Goal: Information Seeking & Learning: Understand process/instructions

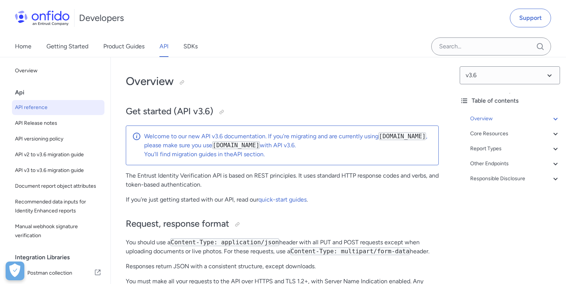
select select "http"
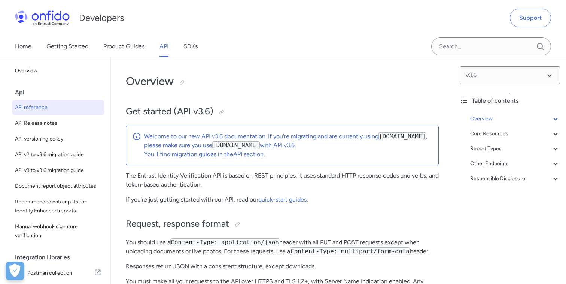
select select "http"
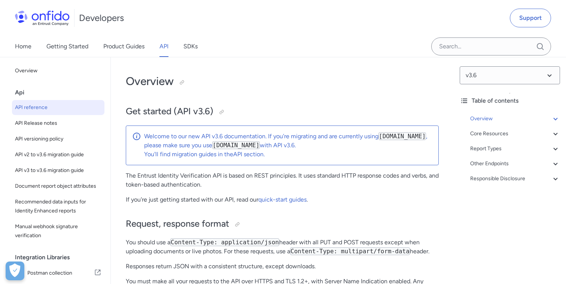
select select "http"
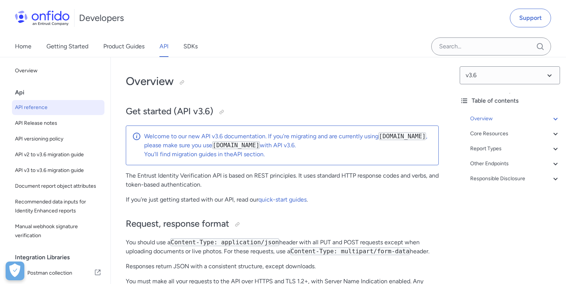
select select "http"
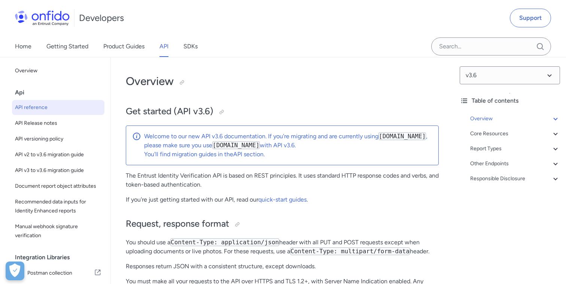
select select "http"
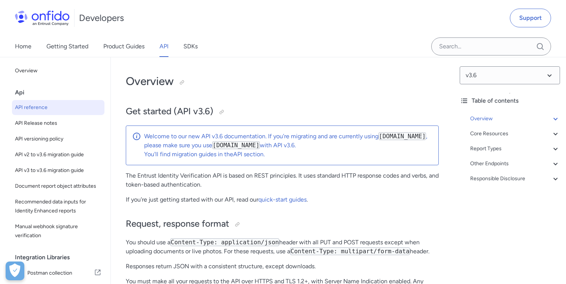
select select "http"
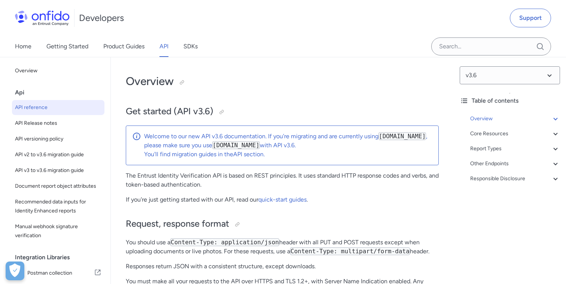
select select "http"
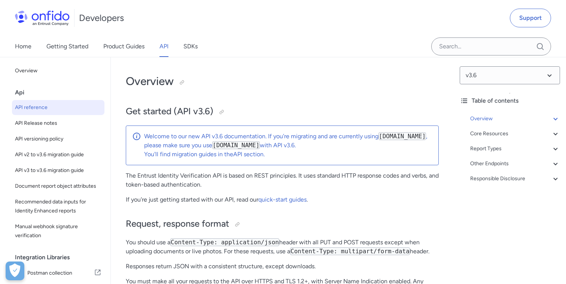
select select "http"
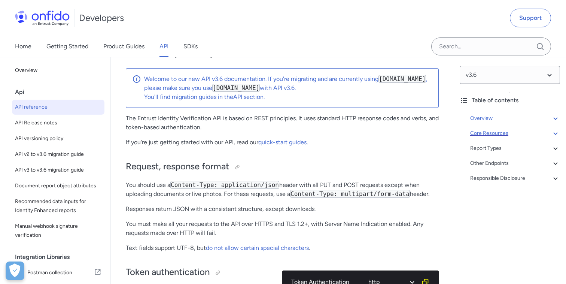
click at [493, 135] on div "Core Resources" at bounding box center [515, 133] width 90 height 9
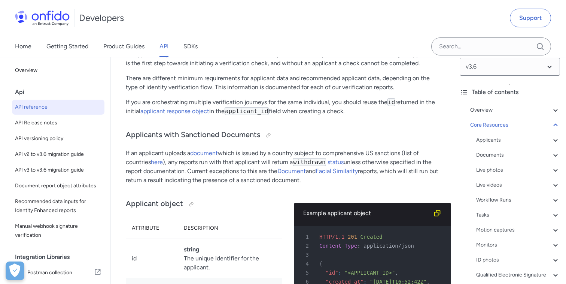
scroll to position [14, 0]
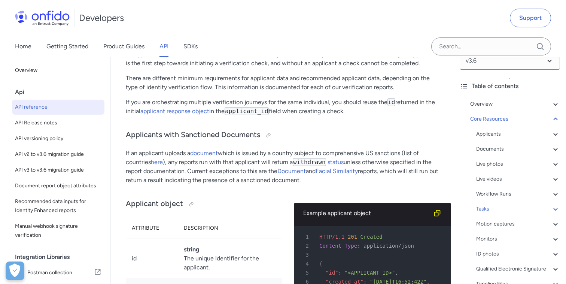
click at [483, 208] on div "Tasks" at bounding box center [518, 208] width 84 height 9
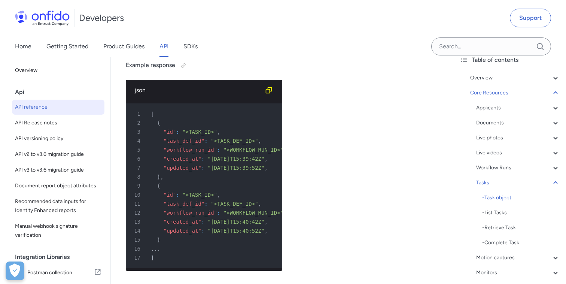
scroll to position [41, 0]
click at [499, 226] on div "- Retrieve Task" at bounding box center [521, 226] width 78 height 9
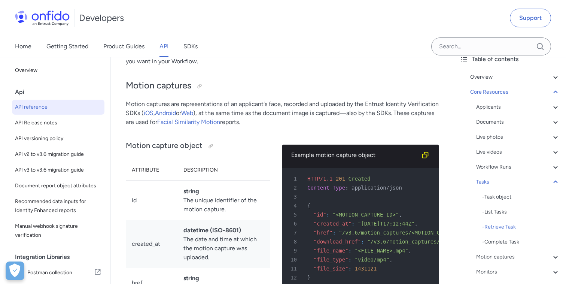
scroll to position [23902, 0]
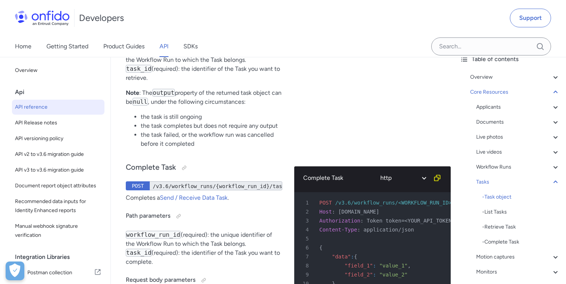
scroll to position [23268, 0]
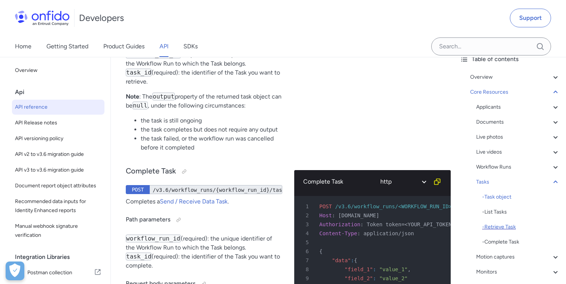
click at [505, 226] on div "- Retrieve Task" at bounding box center [521, 226] width 78 height 9
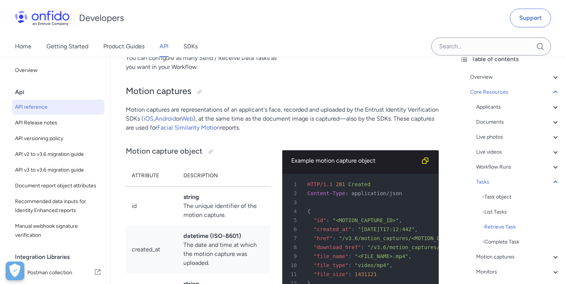
click at [506, 168] on div "Workflow Runs" at bounding box center [518, 166] width 84 height 9
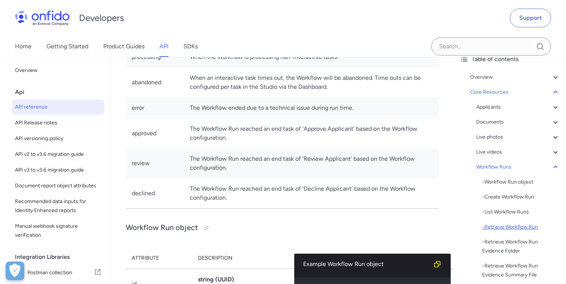
click at [500, 226] on div "- Retrieve Workflow Run" at bounding box center [521, 226] width 78 height 9
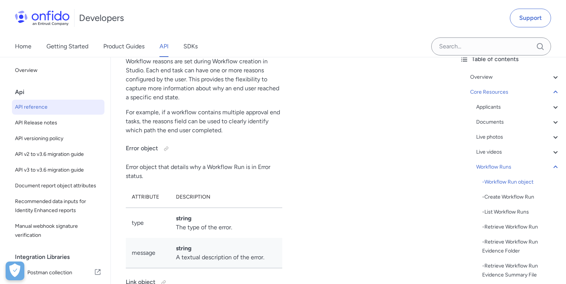
scroll to position [19400, 0]
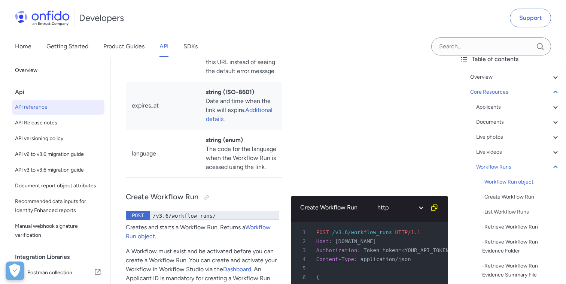
scroll to position [19863, 0]
click at [187, 48] on link "SDKs" at bounding box center [190, 46] width 14 height 21
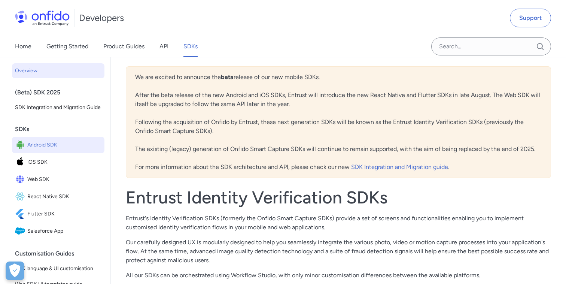
click at [60, 147] on span "Android SDK" at bounding box center [64, 145] width 74 height 10
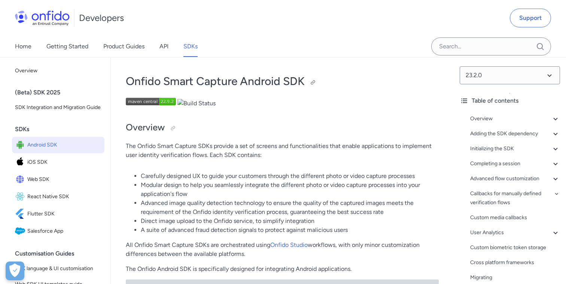
scroll to position [2422, 0]
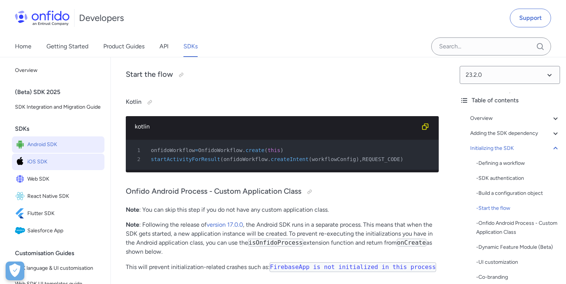
click at [30, 165] on span "iOS SDK" at bounding box center [64, 161] width 74 height 10
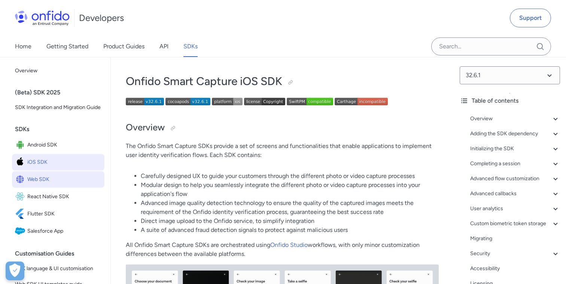
click at [36, 177] on span "Web SDK" at bounding box center [64, 179] width 74 height 10
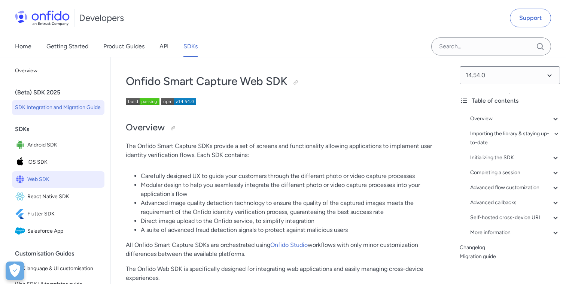
click at [55, 110] on span "SDK Integration and Migration Guide" at bounding box center [58, 107] width 86 height 9
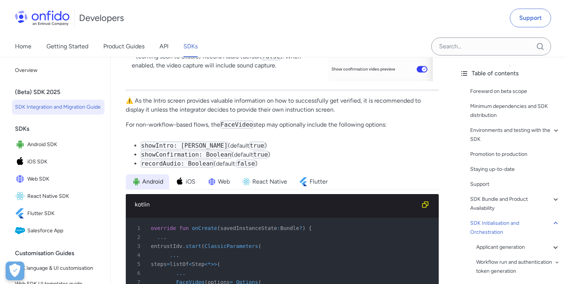
scroll to position [15113, 0]
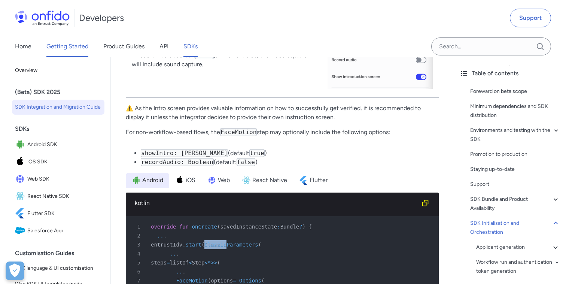
click at [83, 43] on link "Getting Started" at bounding box center [67, 46] width 42 height 21
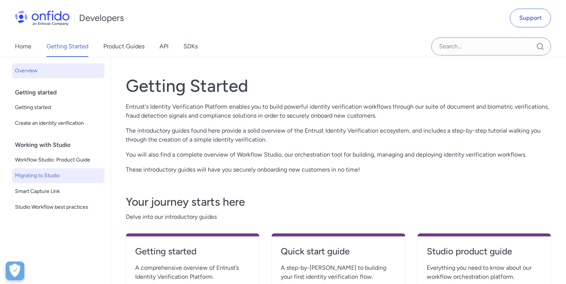
click at [54, 172] on span "Migrating to Studio" at bounding box center [58, 175] width 86 height 9
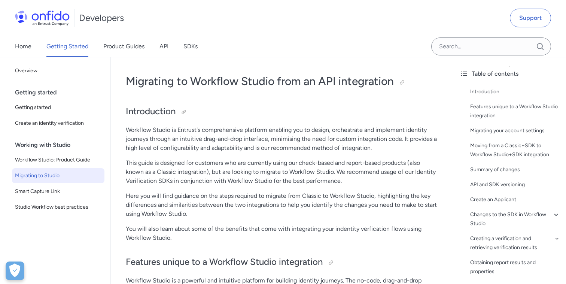
click at [248, 137] on p "Workflow Studio is Entrust's comprehensive platform enabling you to design, orc…" at bounding box center [282, 138] width 313 height 27
click at [239, 166] on p "This guide is designed for customers who are currently using our check-based an…" at bounding box center [282, 171] width 313 height 27
click at [239, 171] on p "This guide is designed for customers who are currently using our check-based an…" at bounding box center [282, 171] width 313 height 27
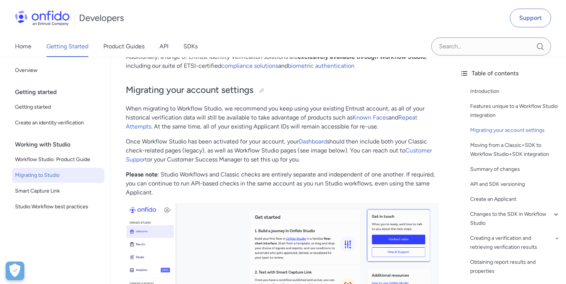
scroll to position [665, 0]
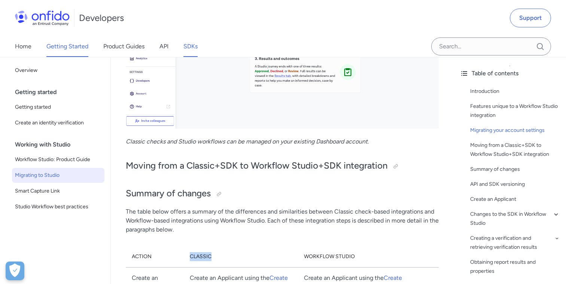
click at [184, 50] on link "SDKs" at bounding box center [190, 46] width 14 height 21
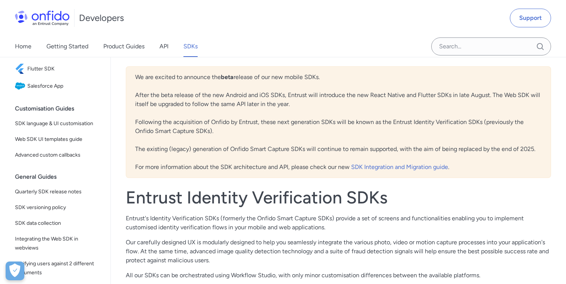
scroll to position [148, 0]
